Goal: Information Seeking & Learning: Learn about a topic

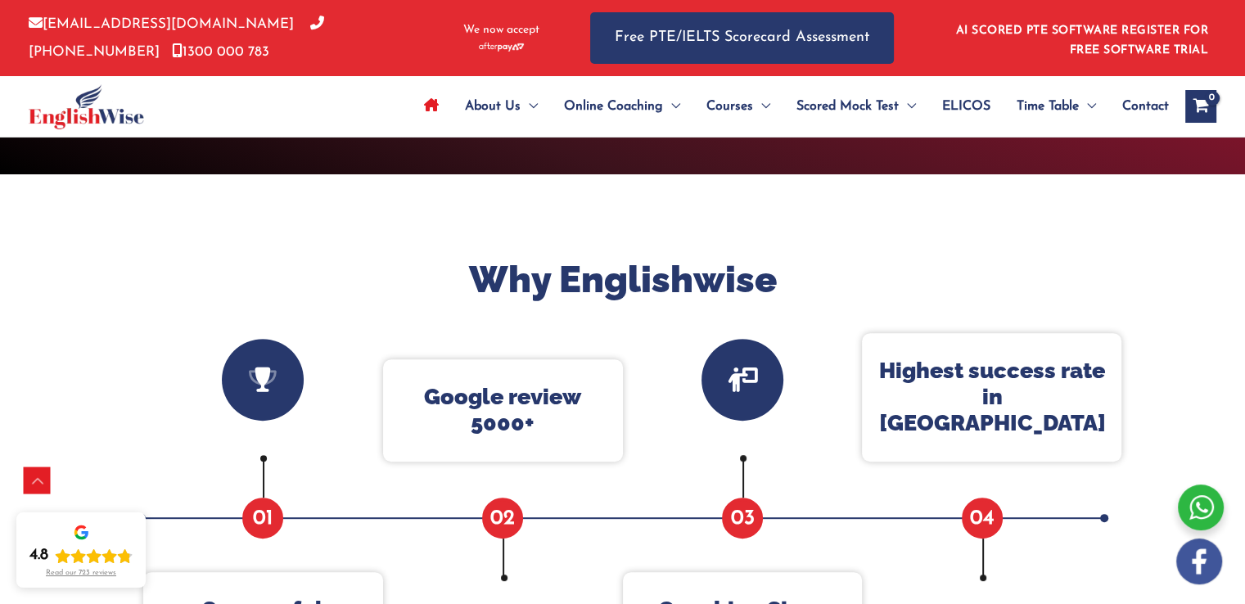
scroll to position [485, 0]
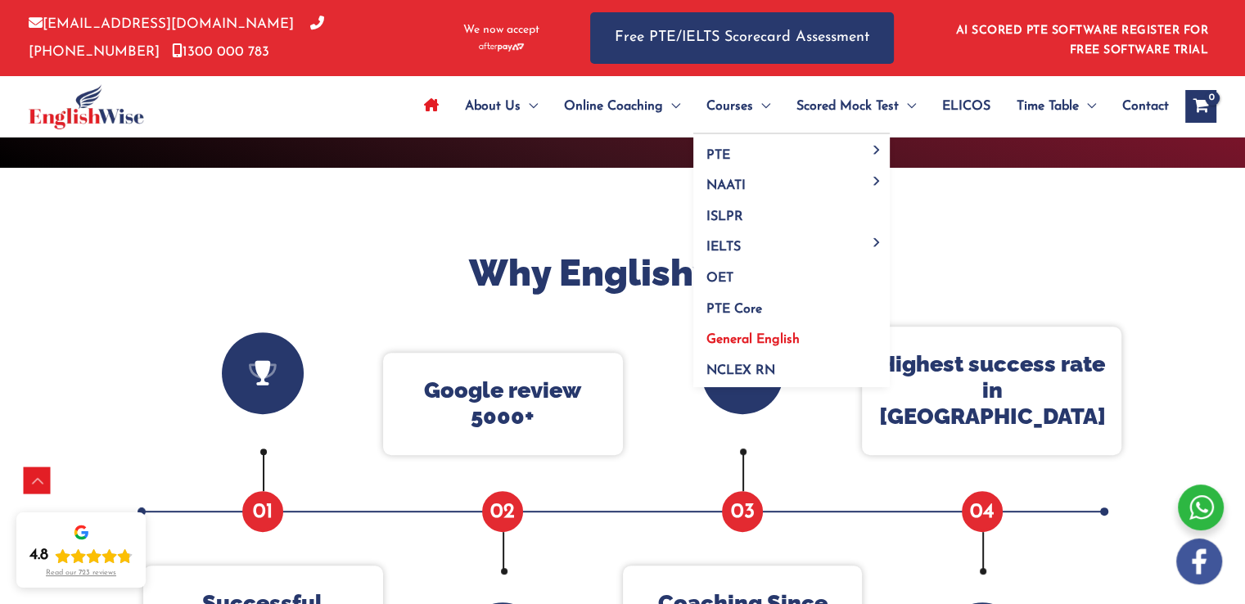
click at [745, 336] on span "General English" at bounding box center [752, 339] width 93 height 13
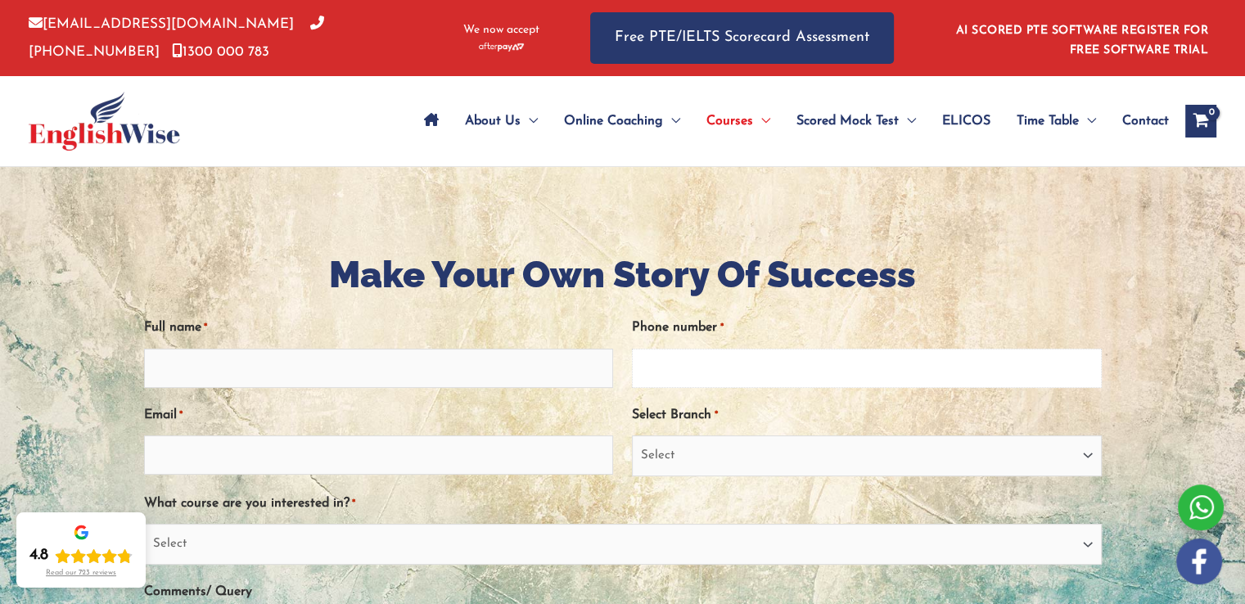
click at [754, 359] on input "Phone number *" at bounding box center [866, 368] width 469 height 39
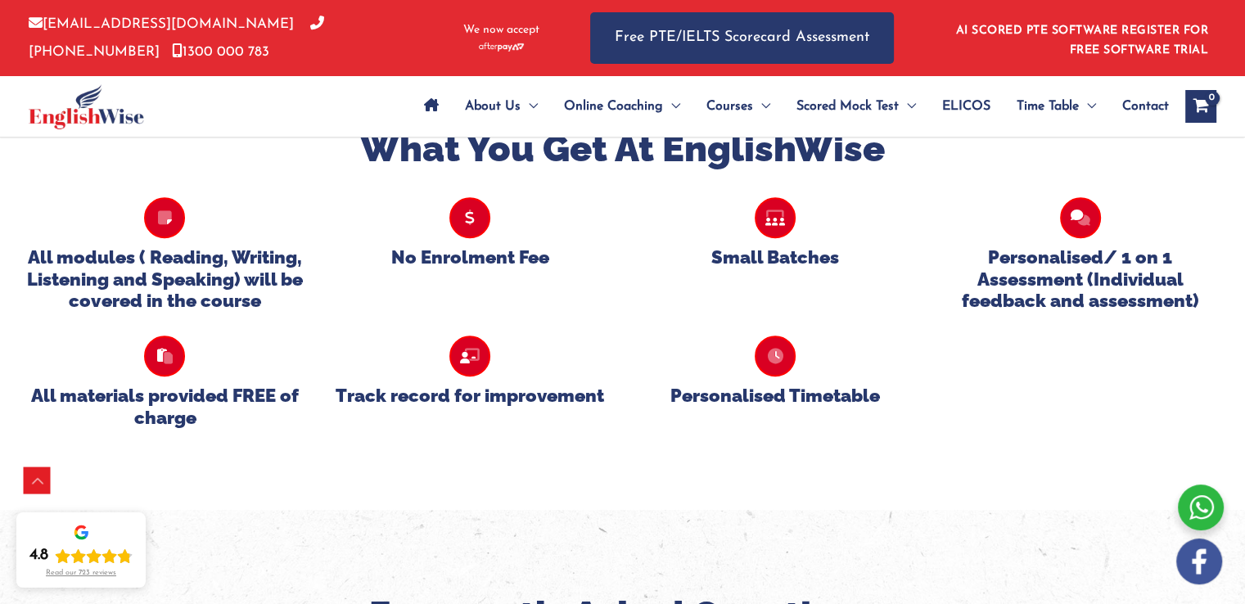
scroll to position [1526, 0]
